Goal: Transaction & Acquisition: Purchase product/service

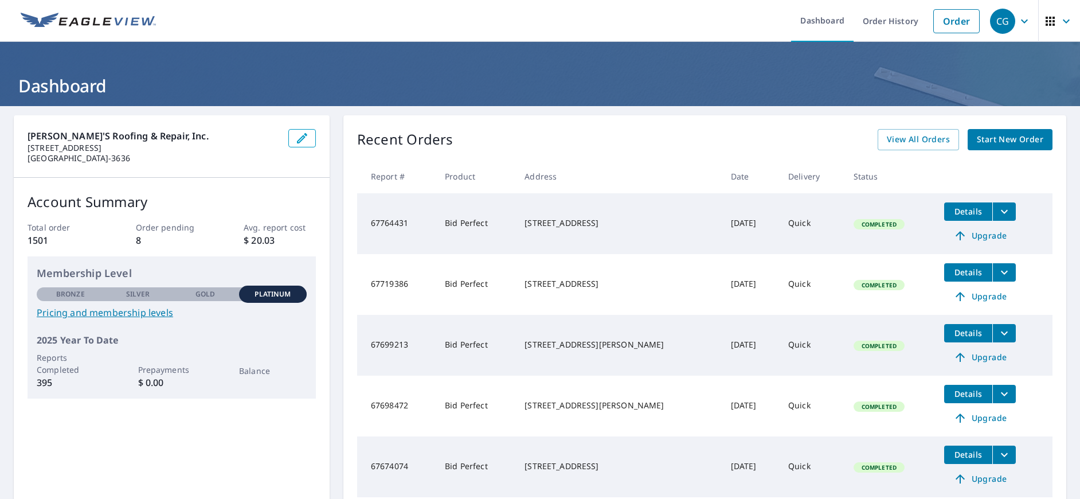
click at [997, 273] on icon "filesDropdownBtn-67719386" at bounding box center [1004, 272] width 14 height 14
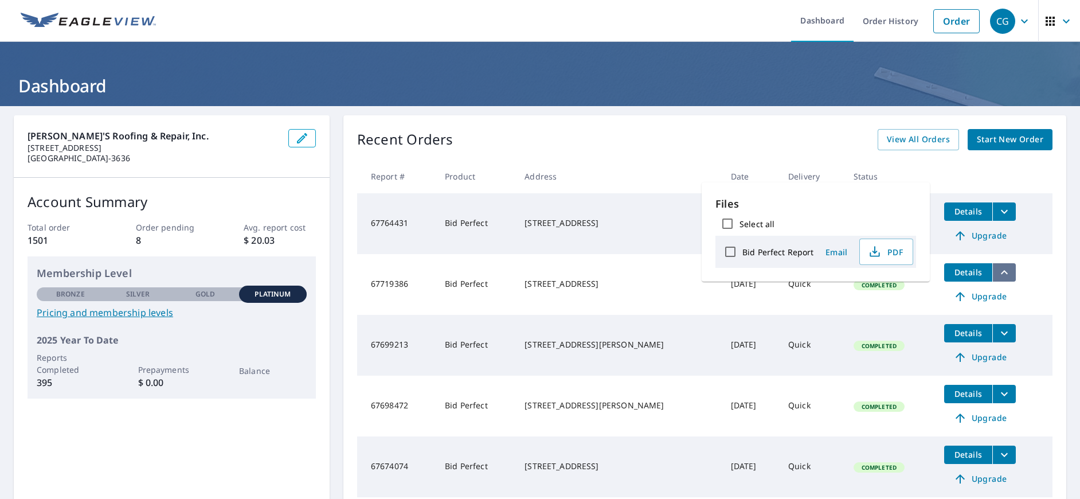
click at [997, 271] on icon "filesDropdownBtn-67719386" at bounding box center [1004, 272] width 14 height 14
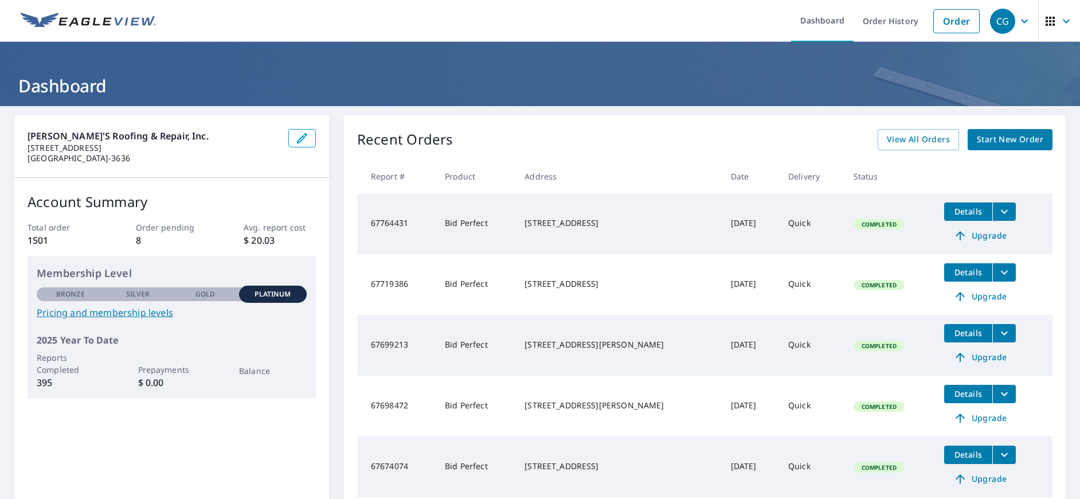
click at [997, 271] on icon "filesDropdownBtn-67719386" at bounding box center [1004, 272] width 14 height 14
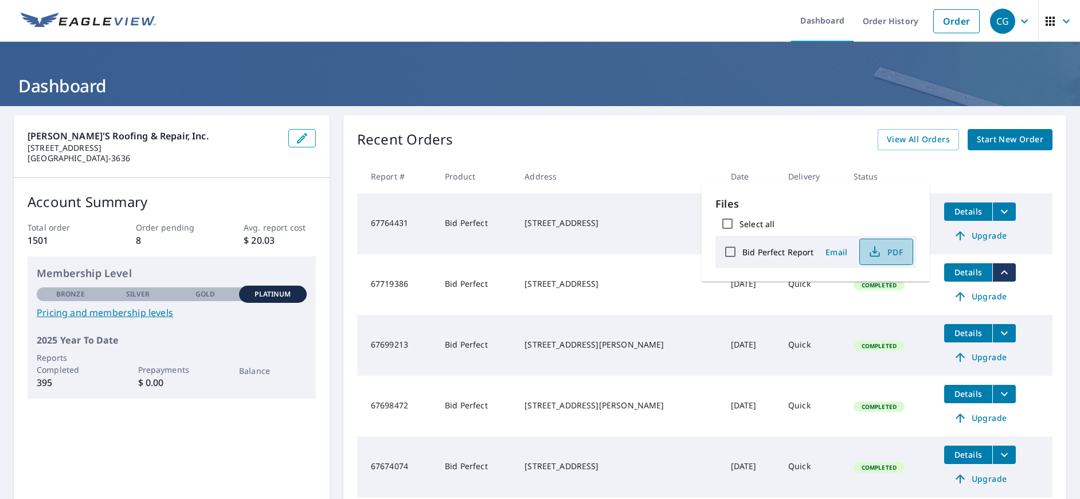
click at [886, 253] on span "PDF" at bounding box center [885, 252] width 37 height 14
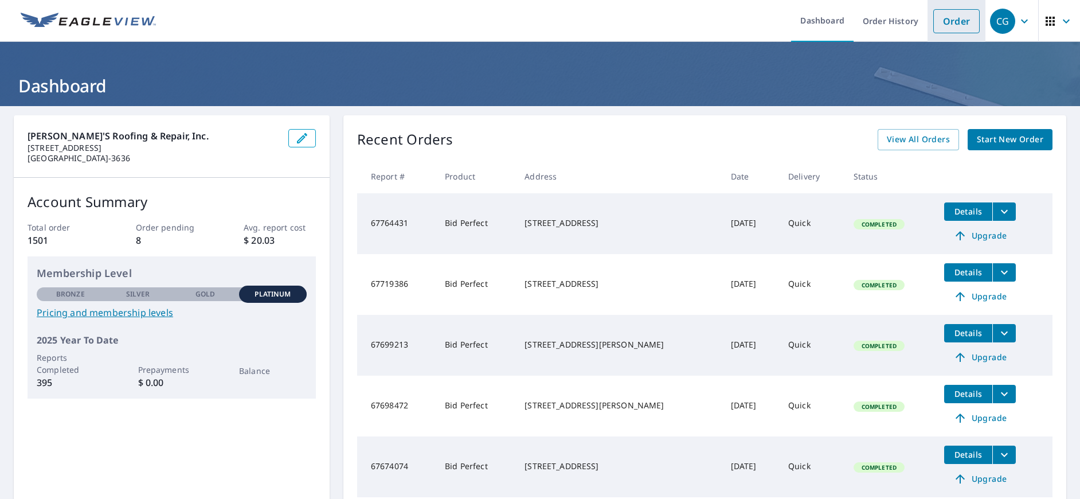
click at [949, 22] on link "Order" at bounding box center [956, 21] width 46 height 24
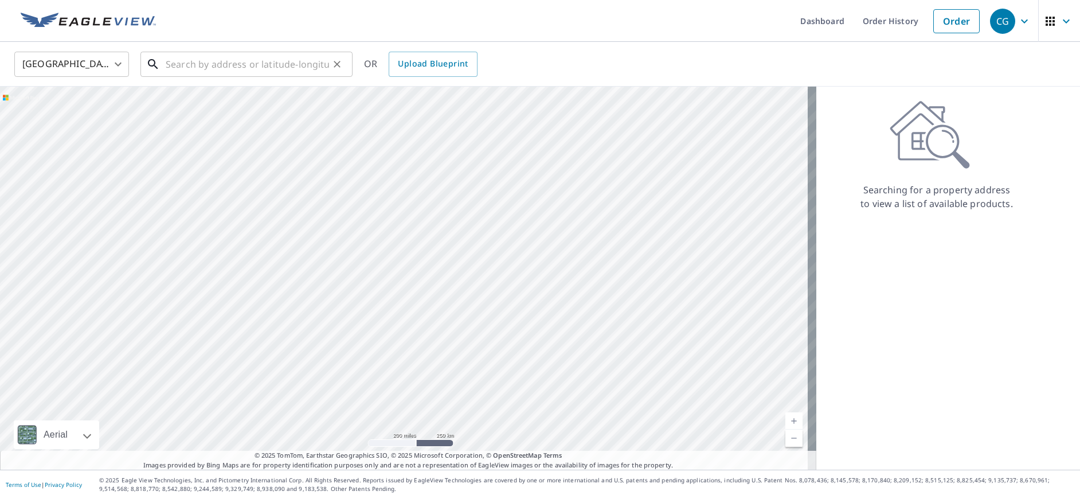
click at [217, 71] on input "text" at bounding box center [247, 64] width 163 height 32
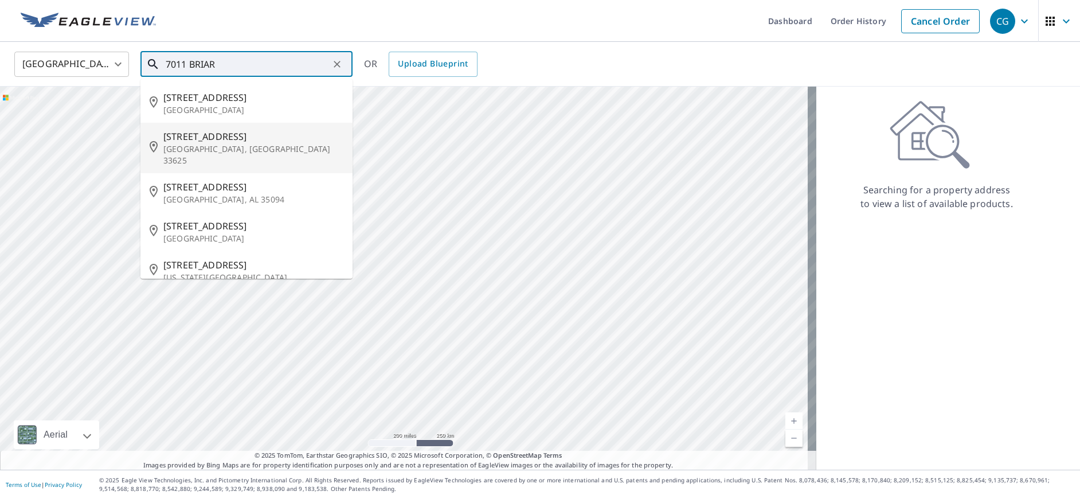
click at [206, 144] on p "[GEOGRAPHIC_DATA], [GEOGRAPHIC_DATA] 33625" at bounding box center [253, 154] width 180 height 23
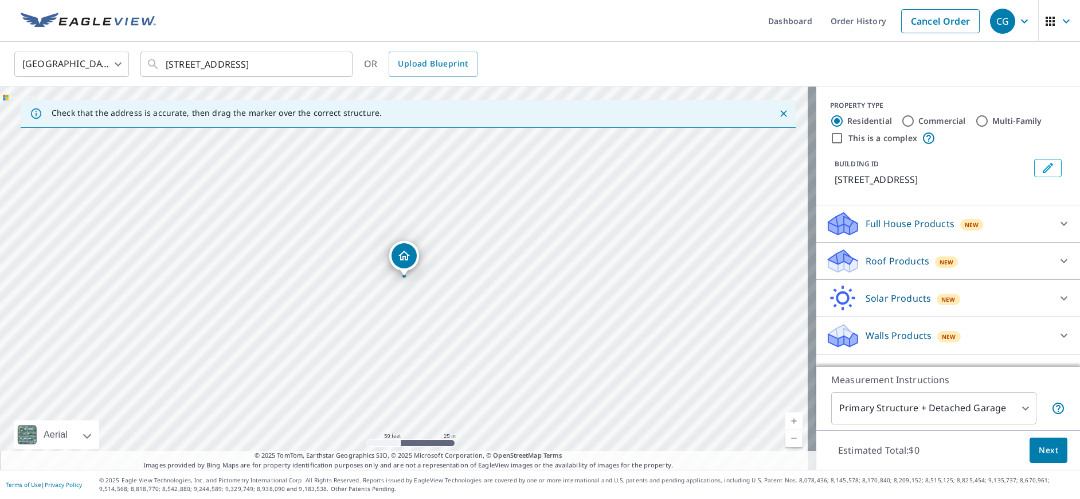
drag, startPoint x: 593, startPoint y: 338, endPoint x: 357, endPoint y: 378, distance: 239.5
click at [357, 378] on div "[STREET_ADDRESS]" at bounding box center [408, 278] width 816 height 383
click at [186, 64] on input "[STREET_ADDRESS]" at bounding box center [247, 64] width 163 height 32
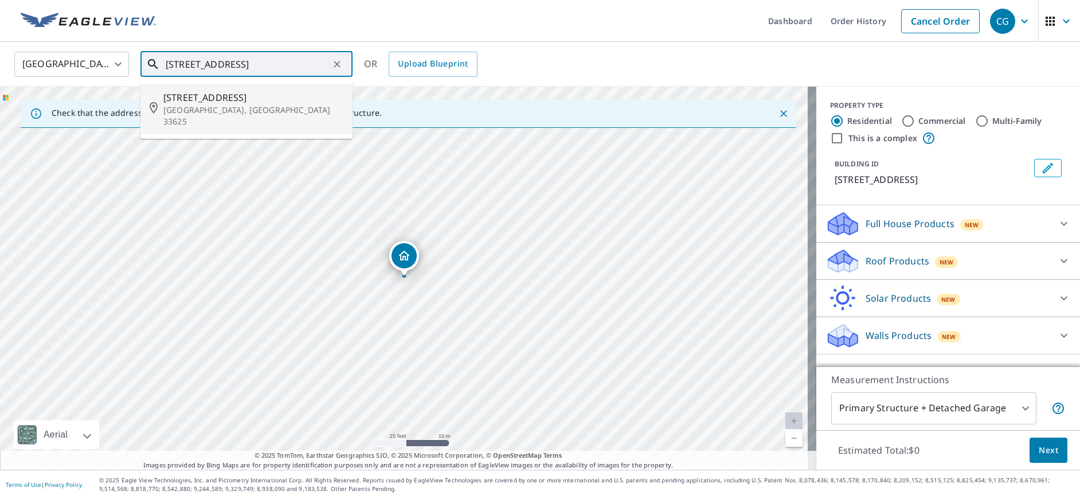
click at [172, 100] on span "[STREET_ADDRESS]" at bounding box center [253, 98] width 180 height 14
type input "[STREET_ADDRESS]"
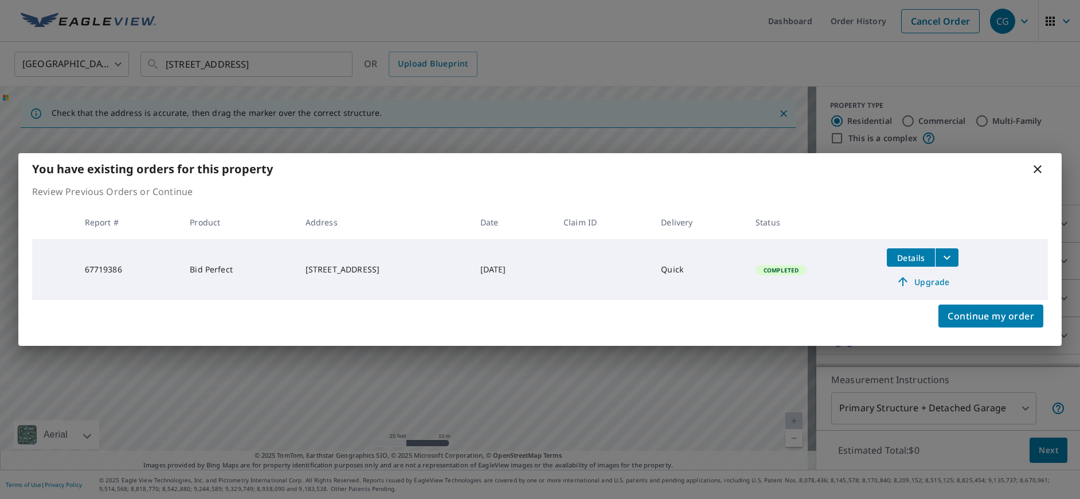
click at [259, 62] on div "You have existing orders for this property Review Previous Orders or Continue R…" at bounding box center [540, 249] width 1080 height 499
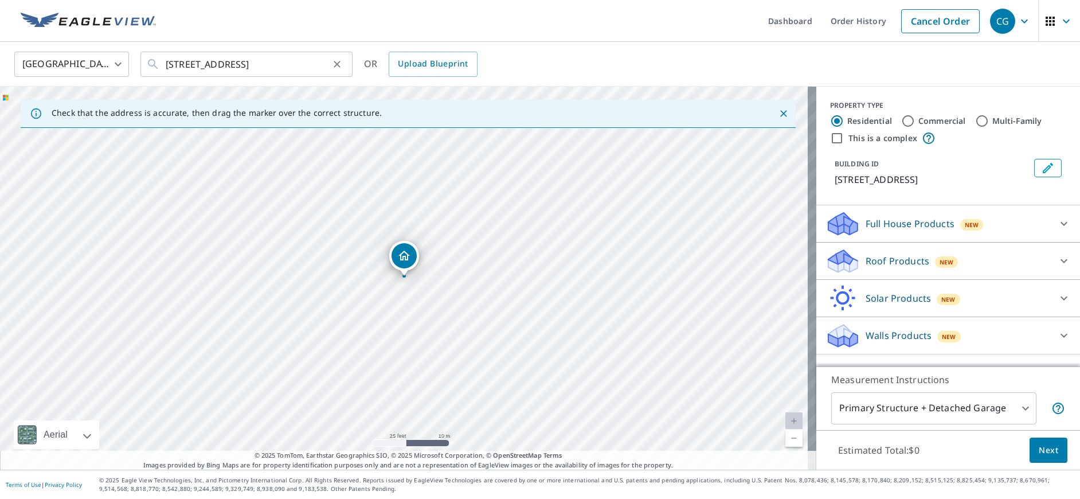
click at [335, 68] on icon "Clear" at bounding box center [336, 63] width 11 height 11
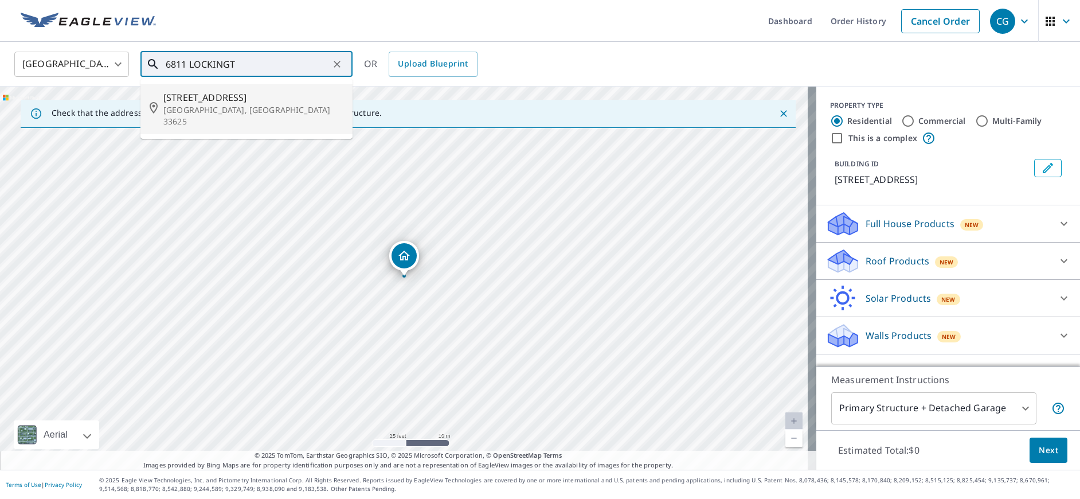
click at [212, 108] on p "[GEOGRAPHIC_DATA], [GEOGRAPHIC_DATA] 33625" at bounding box center [253, 115] width 180 height 23
type input "[STREET_ADDRESS]"
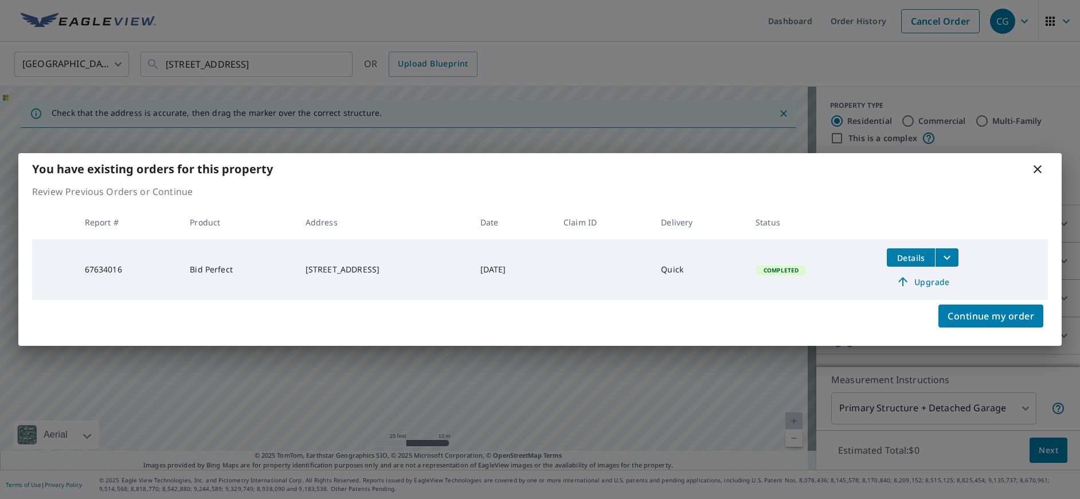
click at [1039, 169] on icon at bounding box center [1038, 169] width 14 height 14
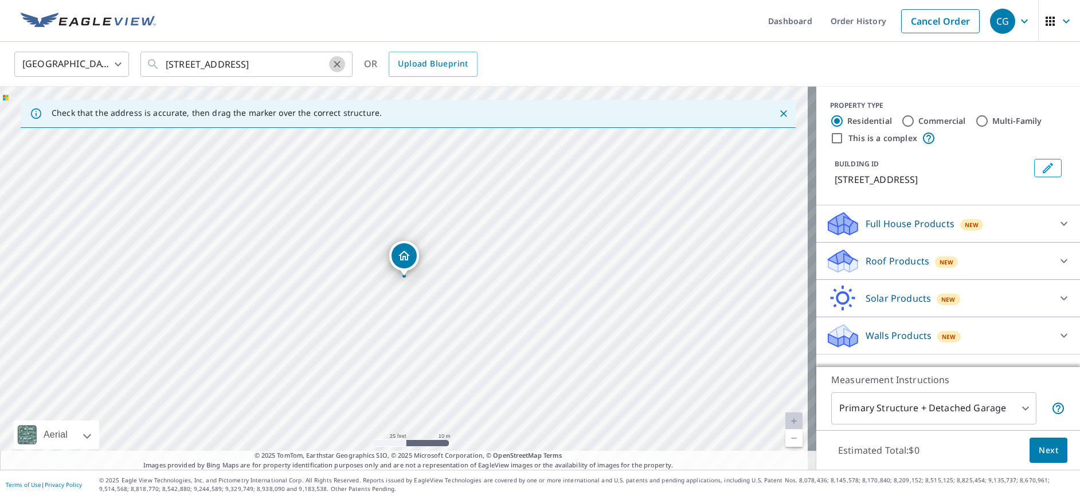
click at [338, 67] on icon "Clear" at bounding box center [336, 63] width 11 height 11
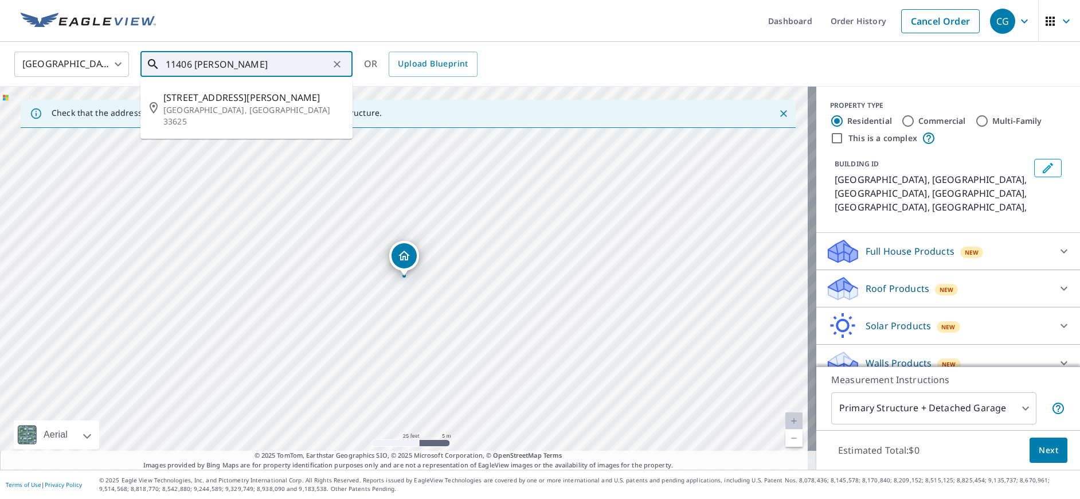
click at [269, 60] on input "11406 [PERSON_NAME]" at bounding box center [247, 64] width 163 height 32
click at [209, 105] on p "[GEOGRAPHIC_DATA], [GEOGRAPHIC_DATA] 33625" at bounding box center [253, 115] width 180 height 23
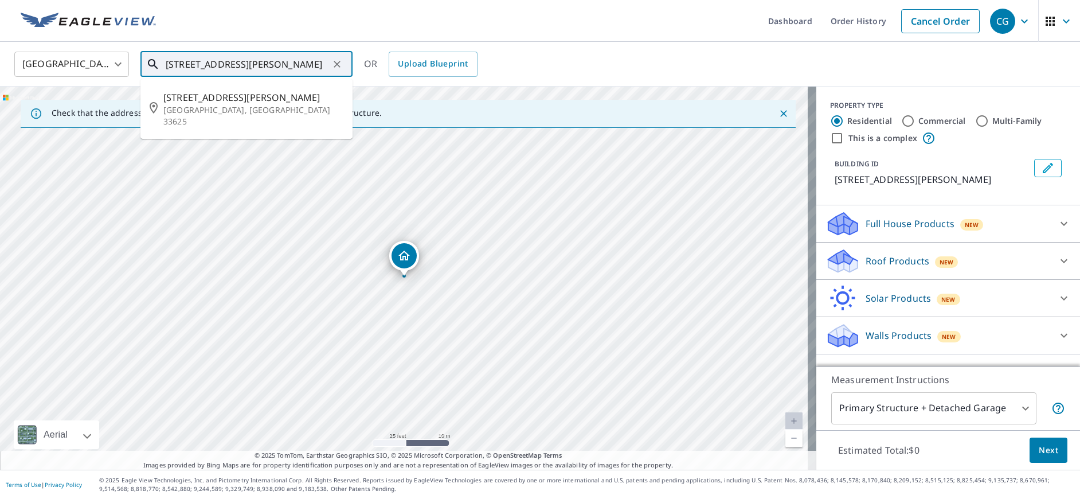
click at [191, 64] on input "[STREET_ADDRESS][PERSON_NAME]" at bounding box center [247, 64] width 163 height 32
type input "[STREET_ADDRESS][PERSON_NAME]"
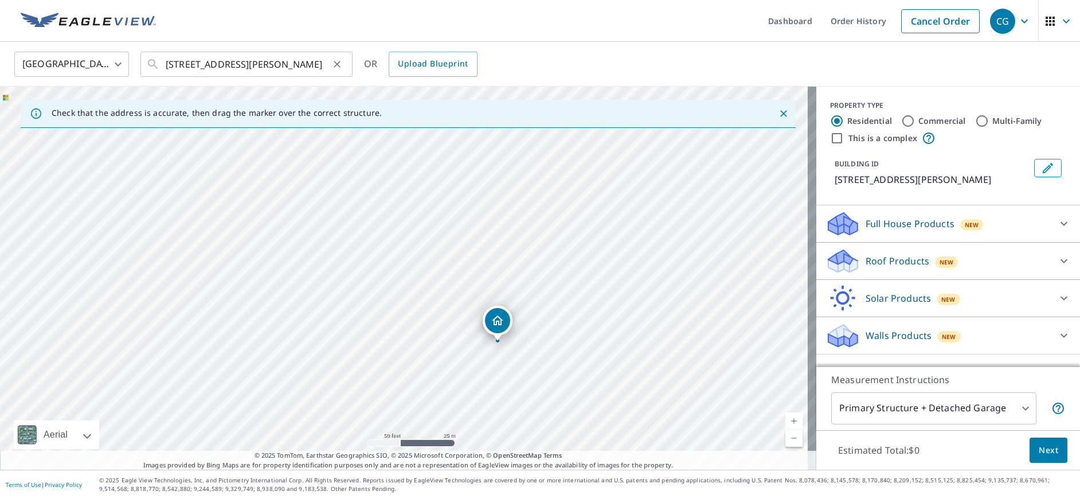
click at [338, 65] on icon "Clear" at bounding box center [337, 64] width 7 height 7
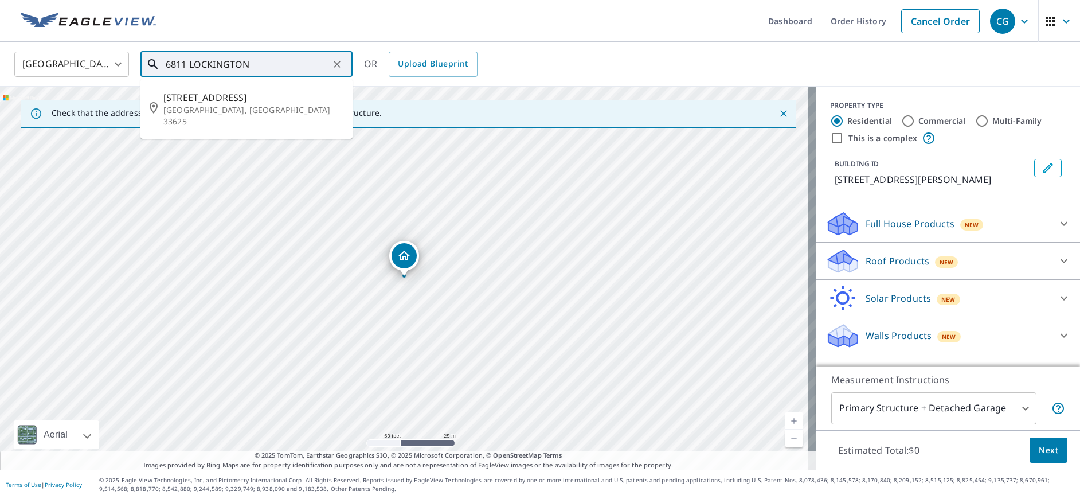
type input "6811 LOCKINGTON"
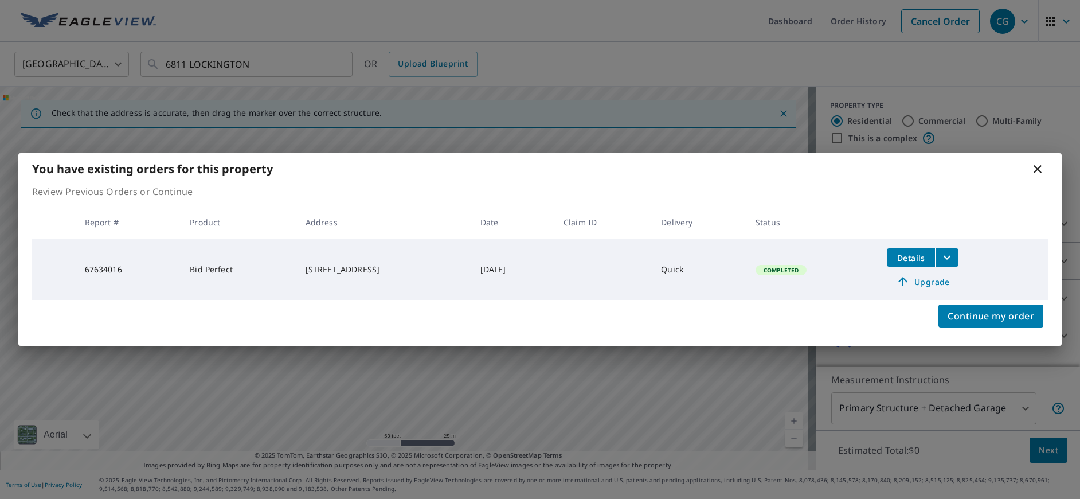
click at [1035, 169] on icon at bounding box center [1038, 169] width 14 height 14
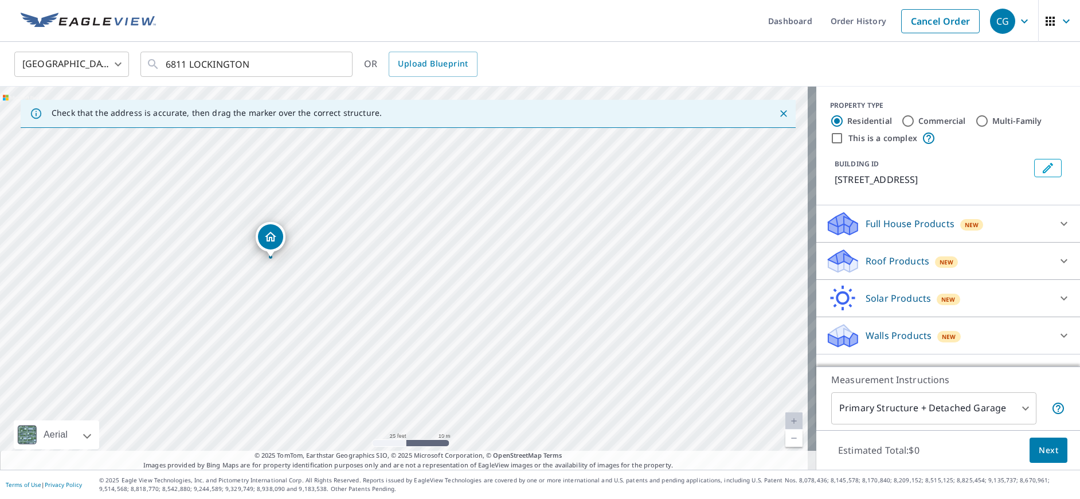
drag, startPoint x: 508, startPoint y: 287, endPoint x: 527, endPoint y: 377, distance: 92.4
click at [527, 377] on div "[STREET_ADDRESS]" at bounding box center [408, 278] width 816 height 383
